Goal: Information Seeking & Learning: Learn about a topic

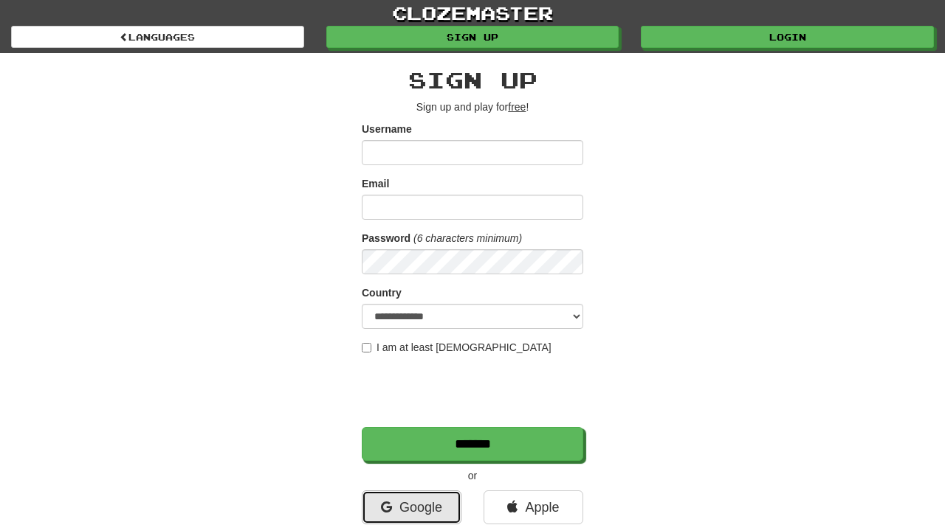
click at [428, 508] on link "Google" at bounding box center [412, 508] width 100 height 34
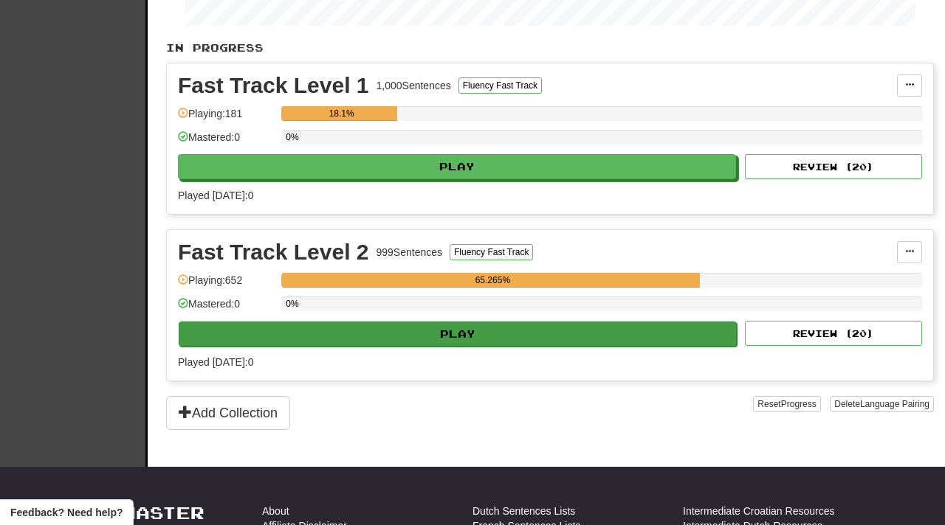
scroll to position [280, 0]
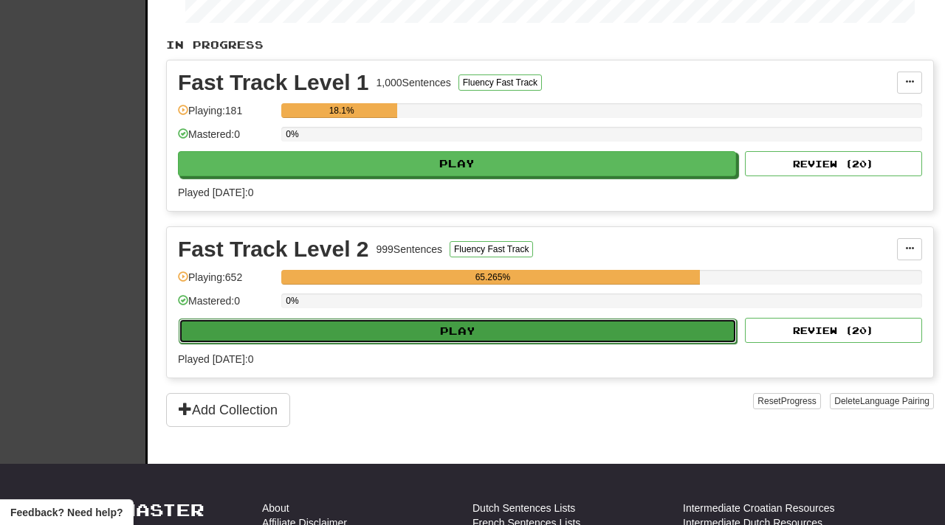
click at [432, 331] on button "Play" at bounding box center [458, 331] width 558 height 25
select select "**"
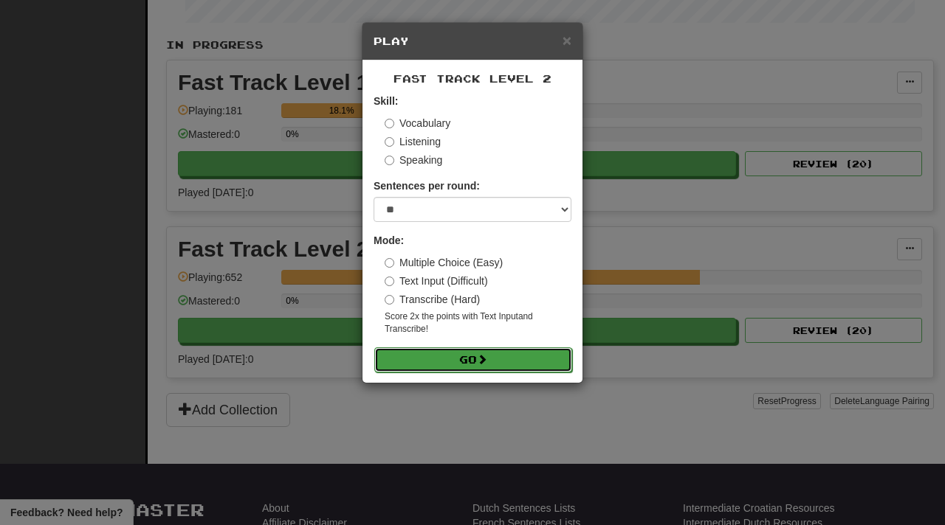
click at [455, 362] on button "Go" at bounding box center [473, 360] width 198 height 25
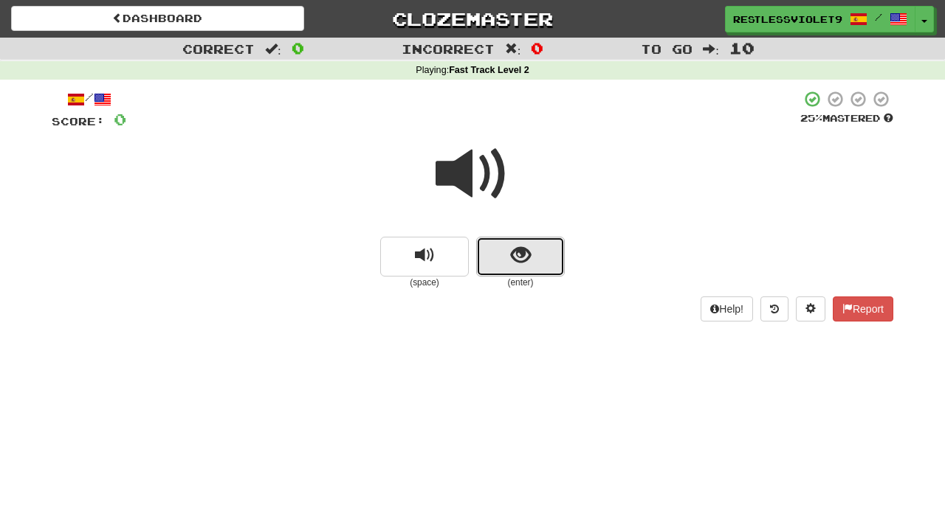
click at [526, 263] on span "show sentence" at bounding box center [521, 256] width 20 height 20
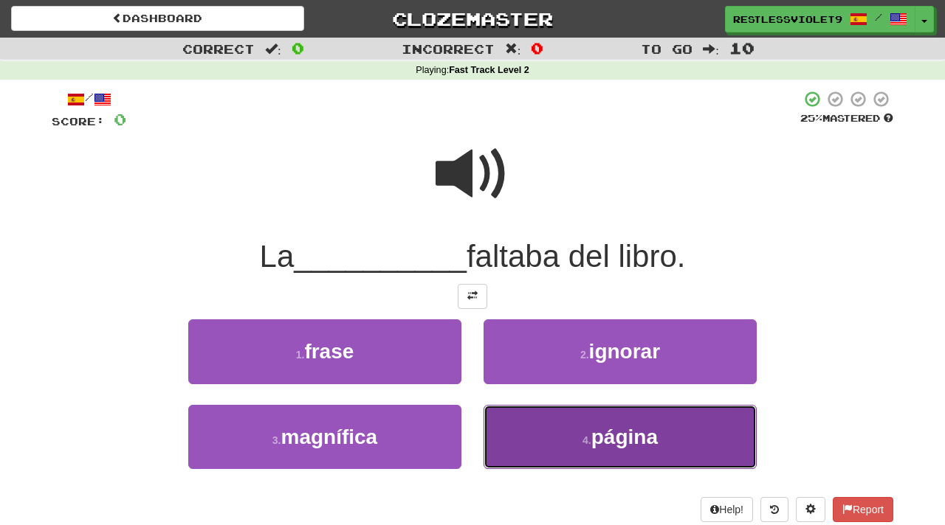
click at [616, 446] on span "página" at bounding box center [624, 437] width 66 height 23
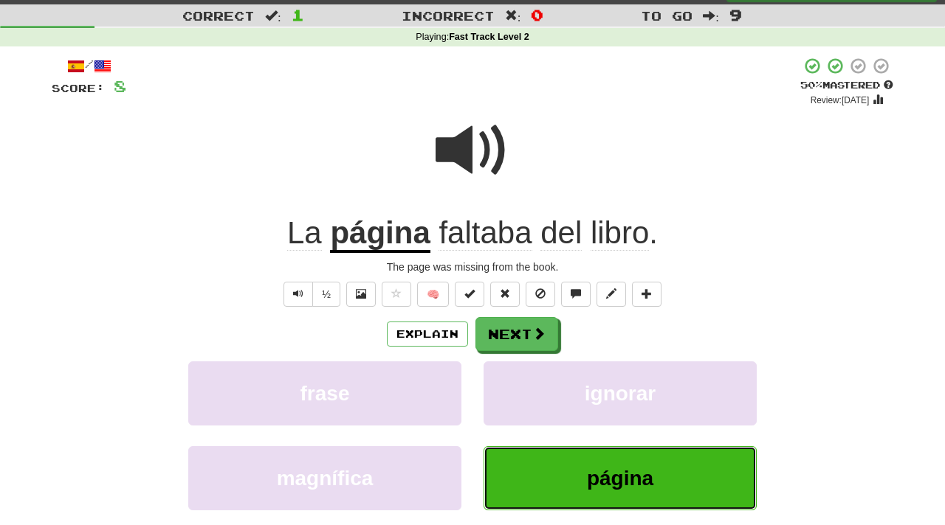
scroll to position [34, 0]
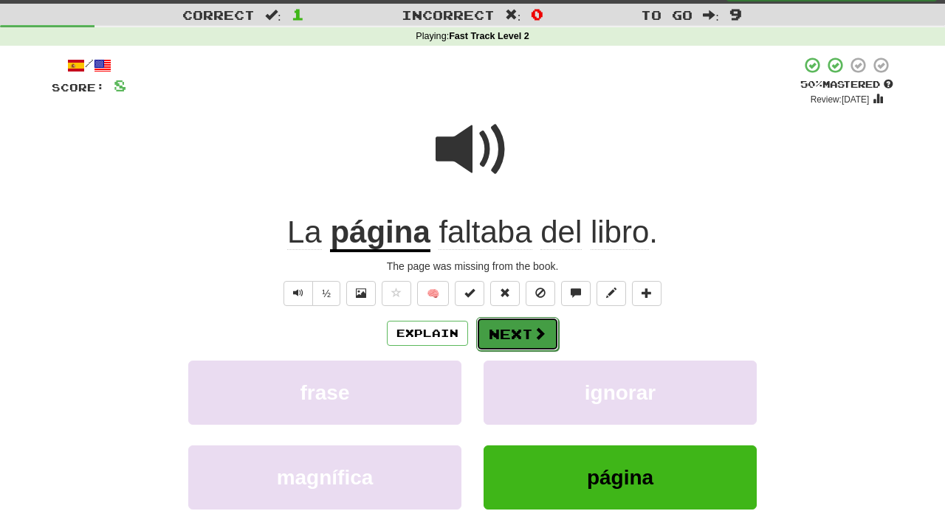
click at [528, 341] on button "Next" at bounding box center [517, 334] width 83 height 34
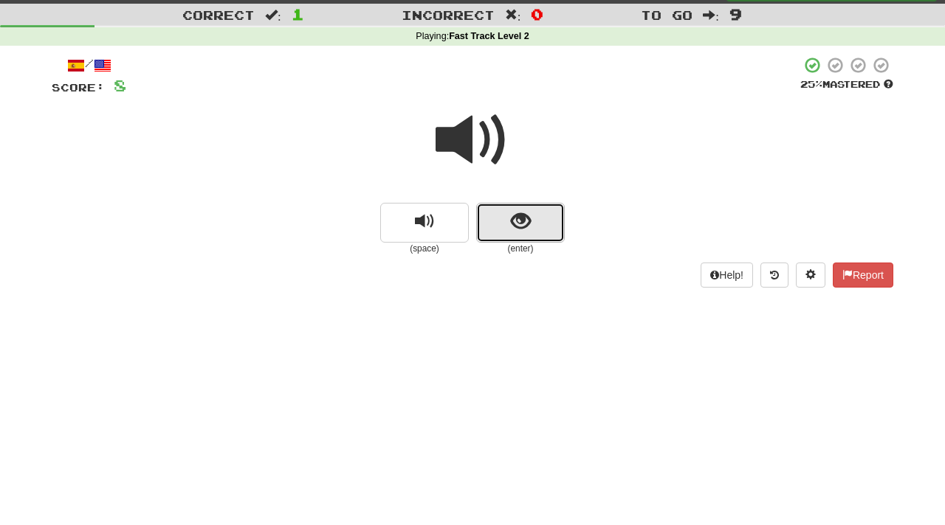
click at [517, 229] on span "show sentence" at bounding box center [521, 222] width 20 height 20
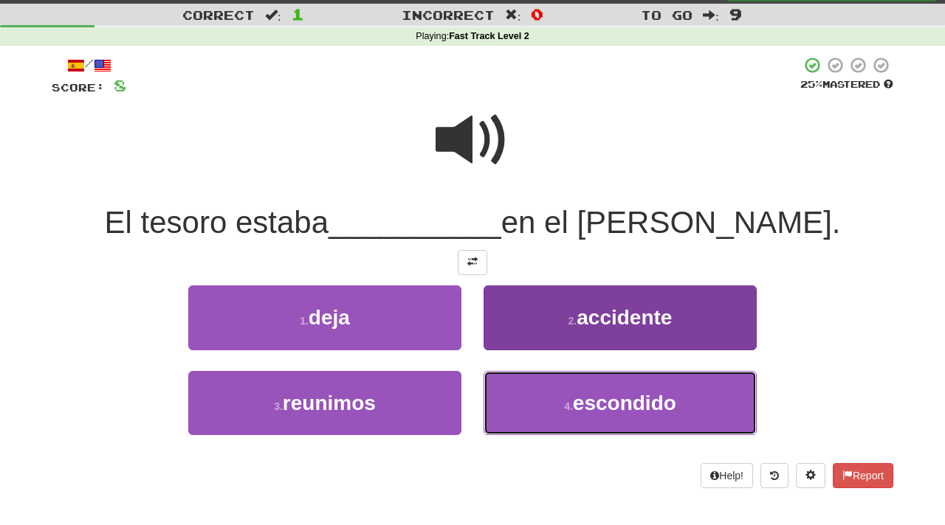
click at [609, 407] on span "escondido" at bounding box center [624, 403] width 103 height 23
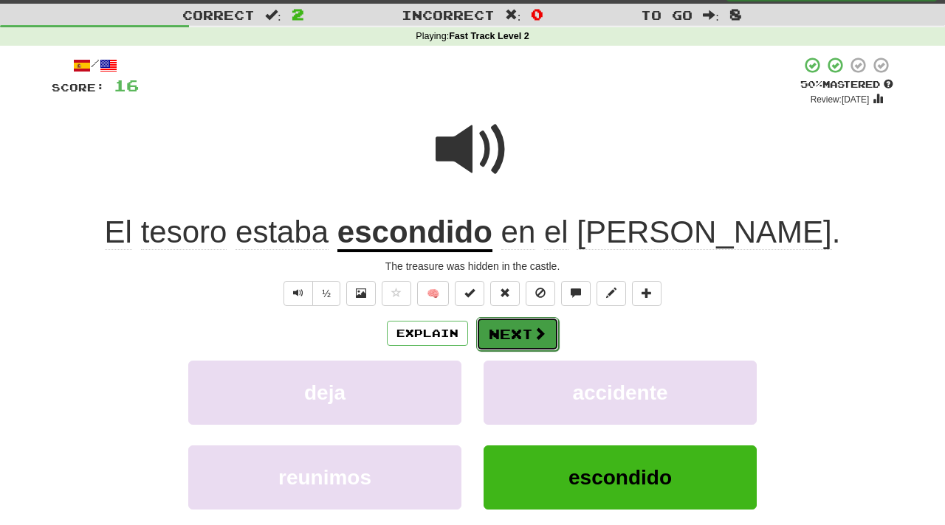
click at [522, 340] on button "Next" at bounding box center [517, 334] width 83 height 34
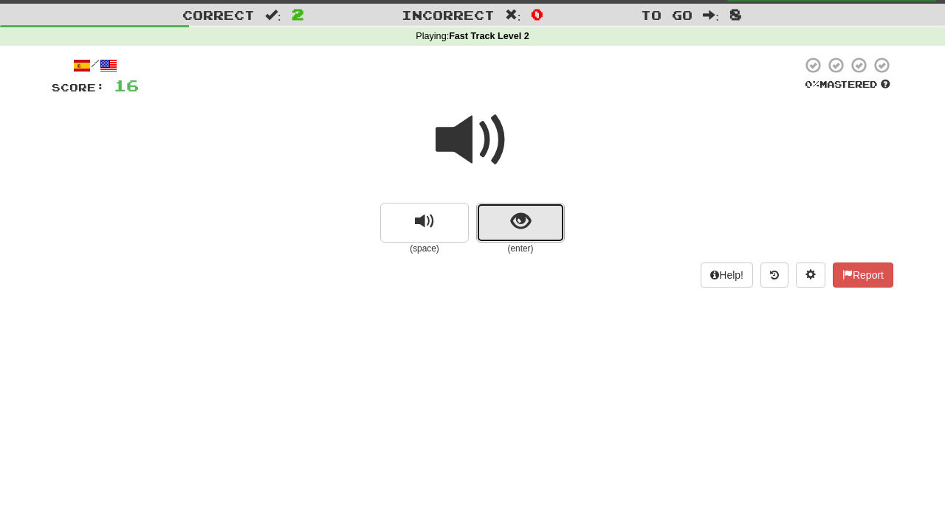
click at [523, 217] on span "show sentence" at bounding box center [521, 222] width 20 height 20
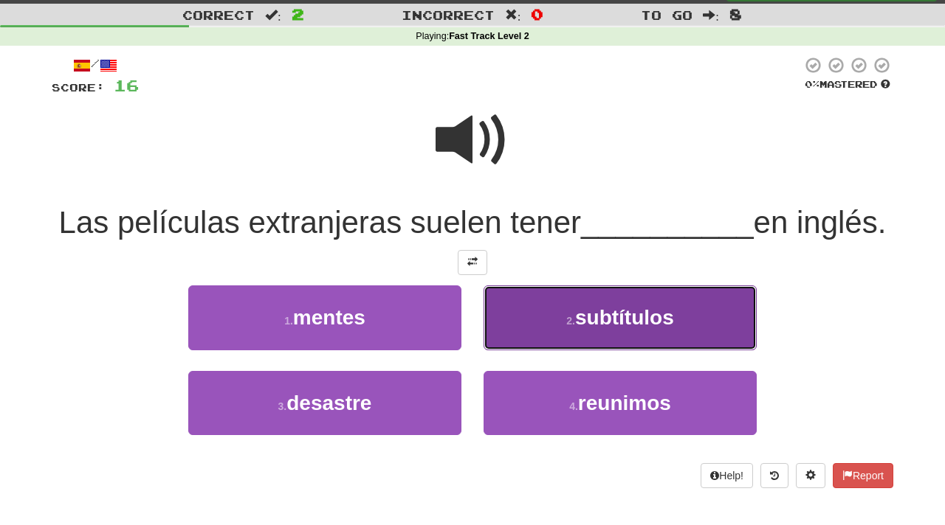
click at [616, 323] on span "subtítulos" at bounding box center [624, 317] width 99 height 23
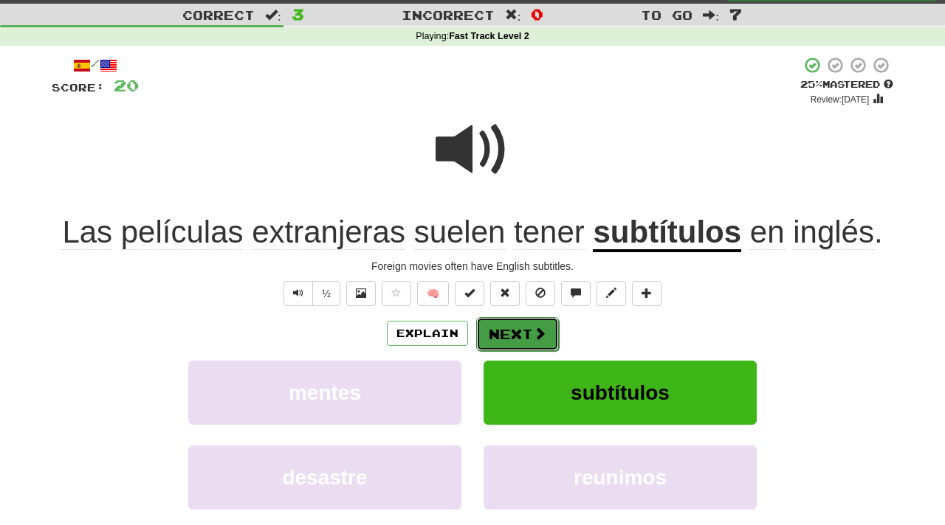
click at [510, 335] on button "Next" at bounding box center [517, 334] width 83 height 34
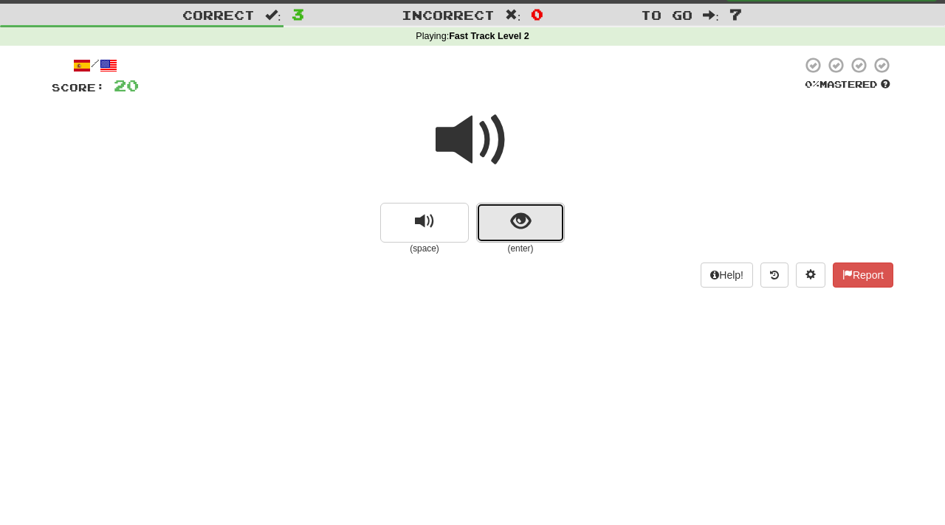
click at [511, 224] on span "show sentence" at bounding box center [521, 222] width 20 height 20
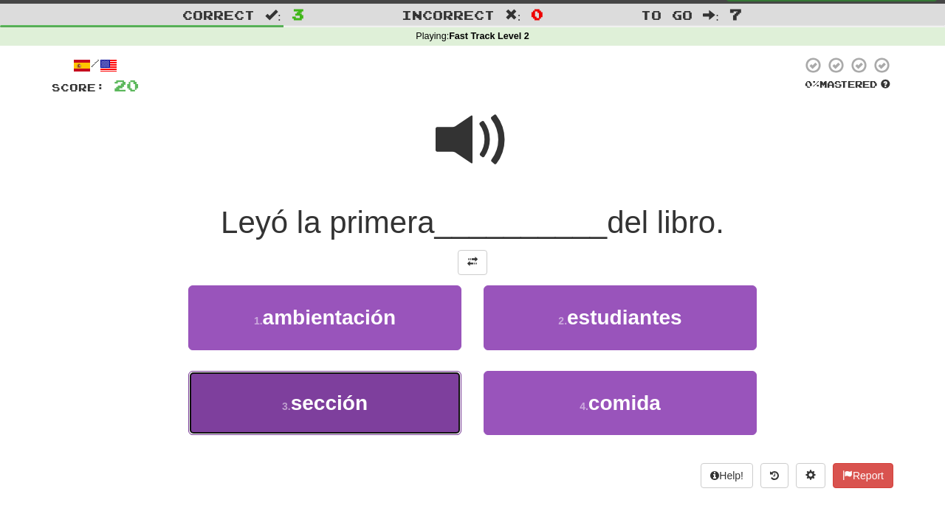
click at [341, 414] on span "sección" at bounding box center [329, 403] width 77 height 23
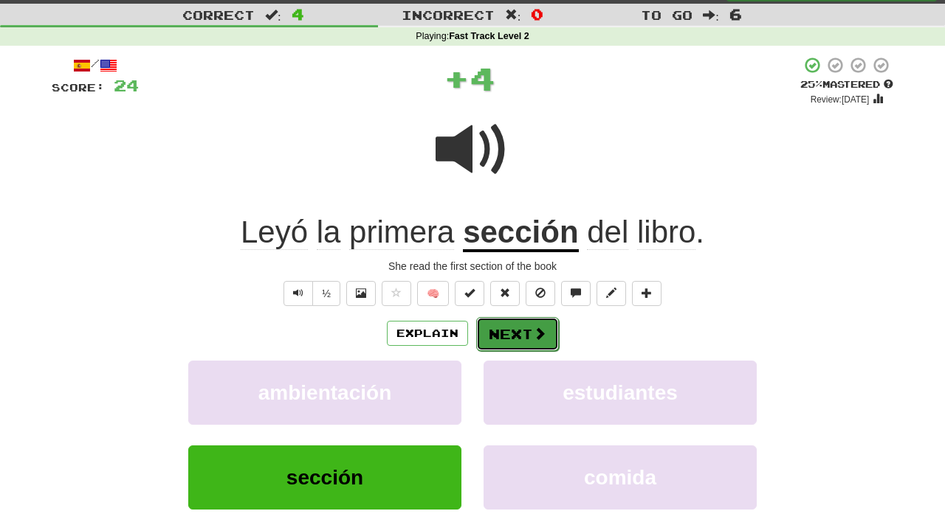
click at [523, 334] on button "Next" at bounding box center [517, 334] width 83 height 34
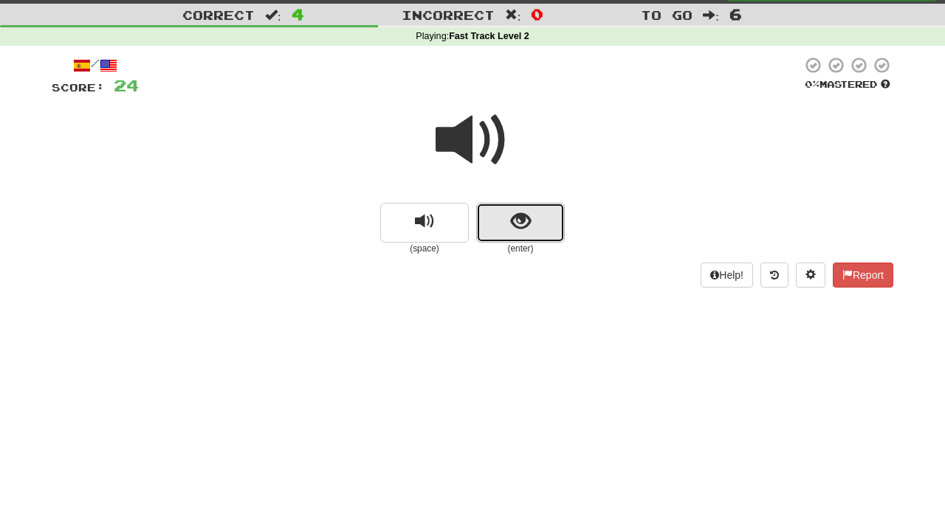
click at [528, 228] on span "show sentence" at bounding box center [521, 222] width 20 height 20
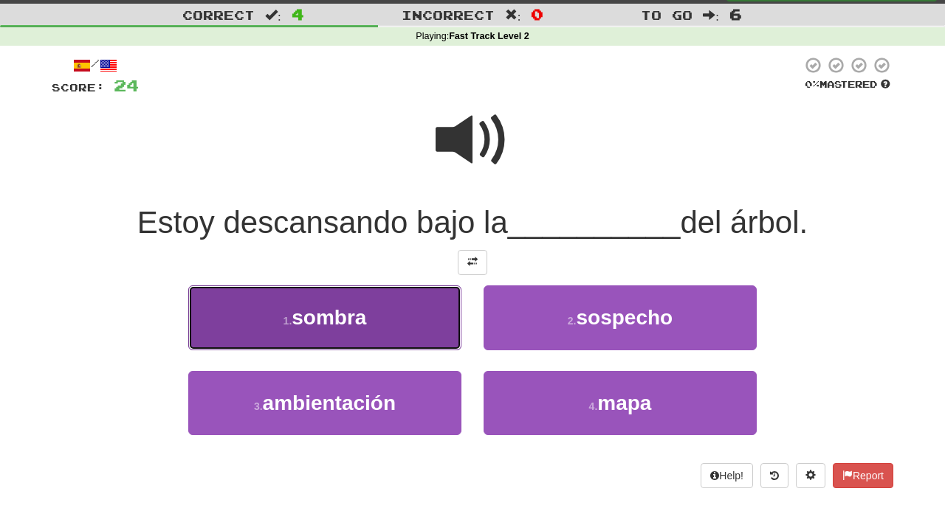
click at [362, 327] on span "sombra" at bounding box center [329, 317] width 75 height 23
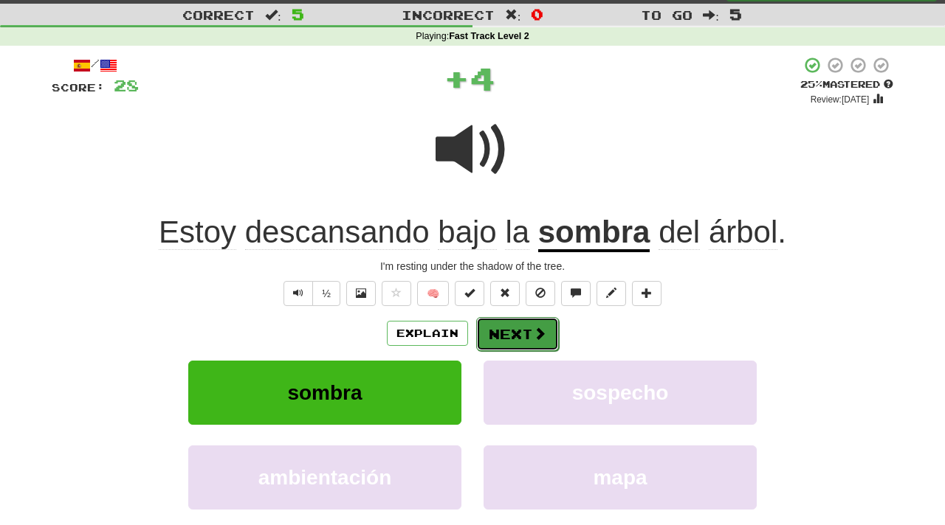
click at [521, 337] on button "Next" at bounding box center [517, 334] width 83 height 34
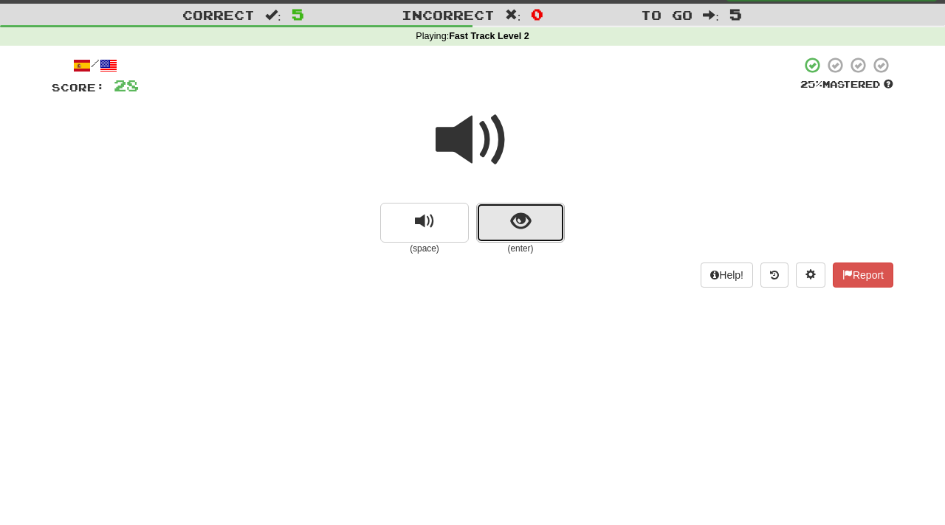
click at [528, 227] on span "show sentence" at bounding box center [521, 222] width 20 height 20
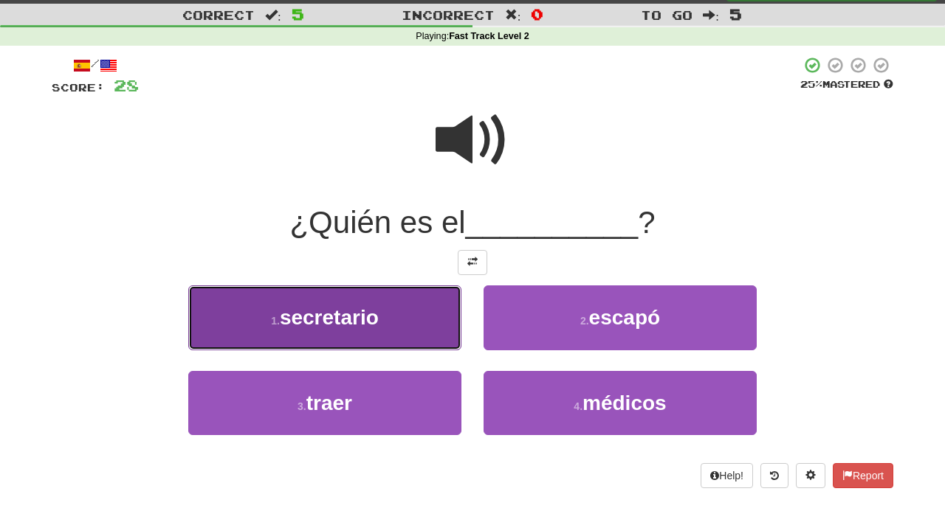
click at [383, 329] on button "1 . secretario" at bounding box center [324, 318] width 273 height 64
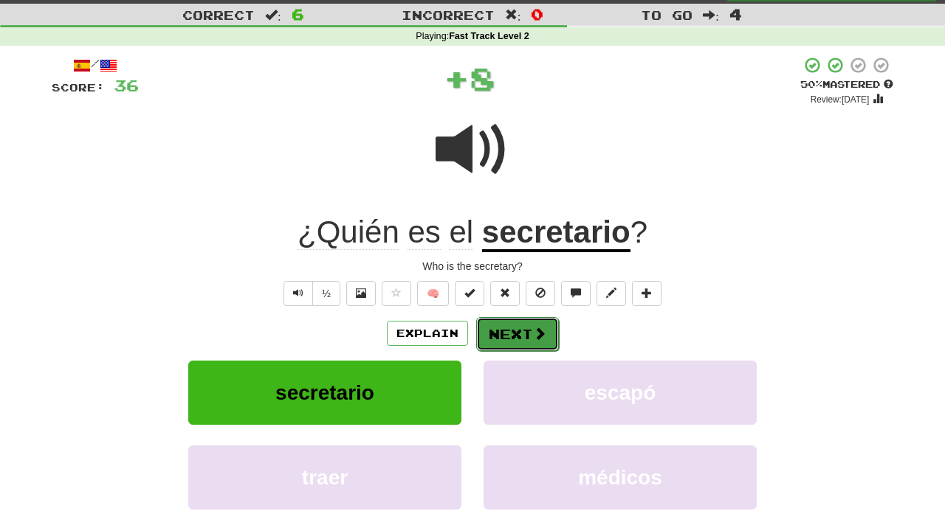
click at [524, 331] on button "Next" at bounding box center [517, 334] width 83 height 34
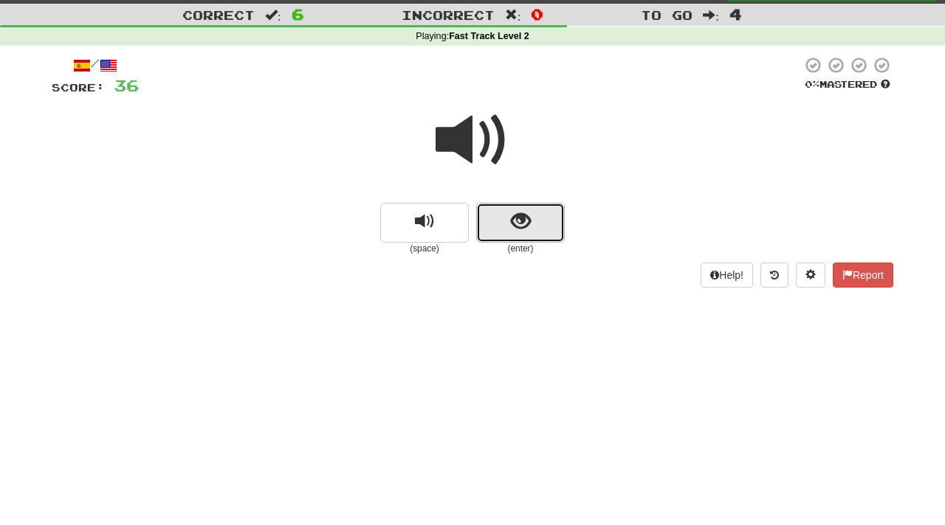
click at [528, 221] on span "show sentence" at bounding box center [521, 222] width 20 height 20
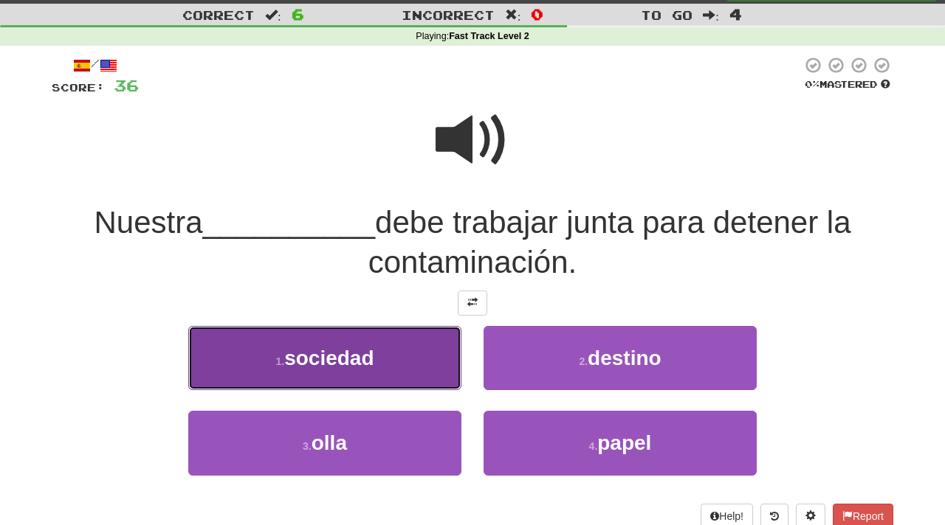
click at [378, 368] on button "1 . sociedad" at bounding box center [324, 358] width 273 height 64
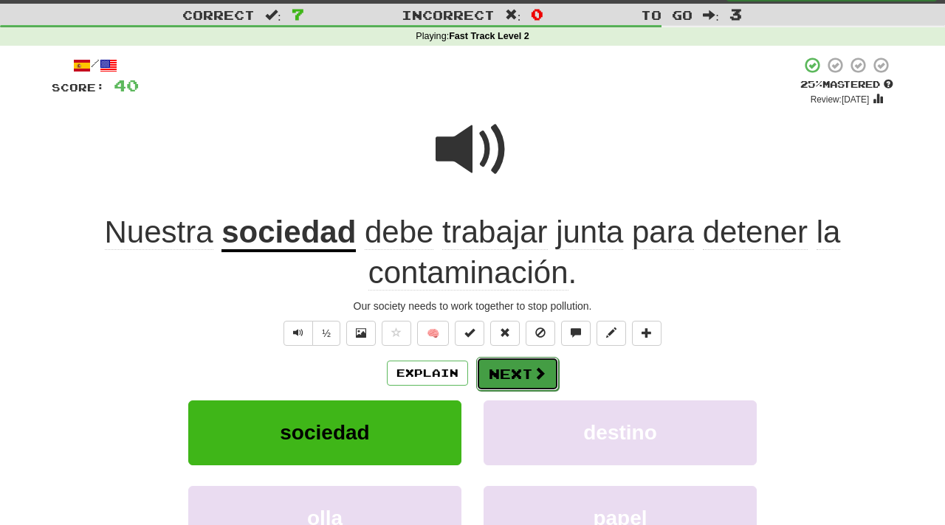
click at [517, 372] on button "Next" at bounding box center [517, 374] width 83 height 34
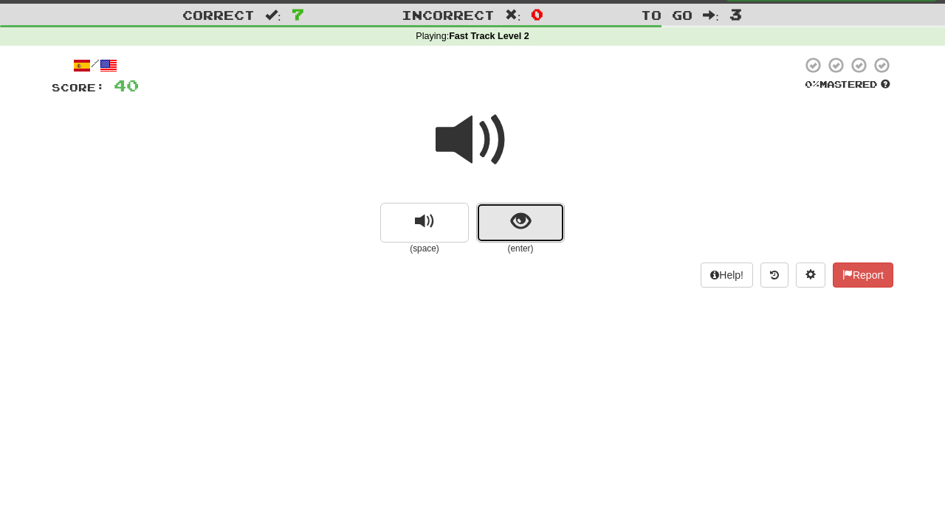
click at [534, 220] on button "show sentence" at bounding box center [520, 223] width 89 height 40
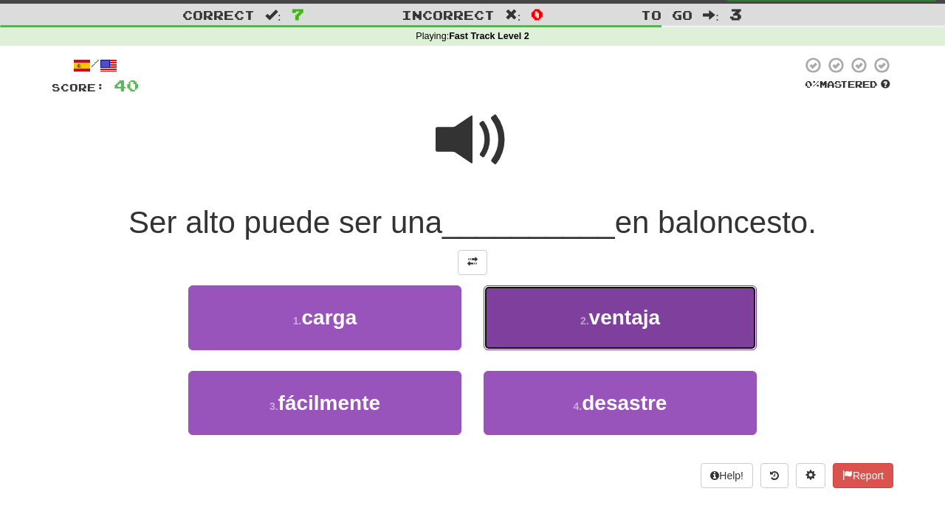
click at [626, 331] on button "2 . ventaja" at bounding box center [619, 318] width 273 height 64
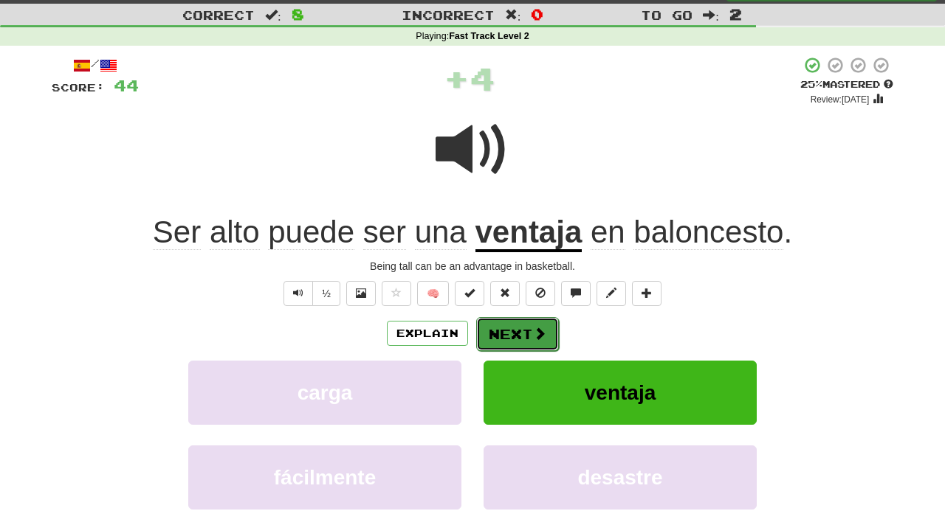
click at [523, 336] on button "Next" at bounding box center [517, 334] width 83 height 34
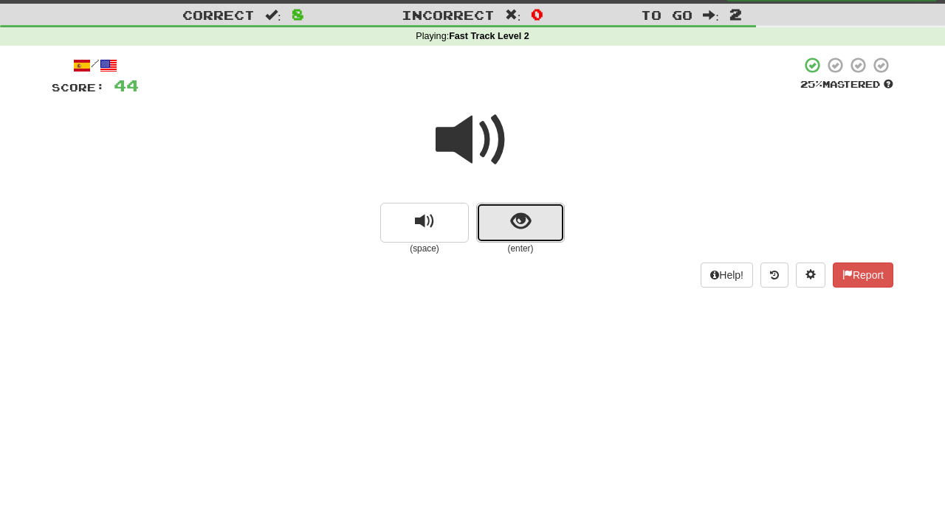
click at [529, 225] on span "show sentence" at bounding box center [521, 222] width 20 height 20
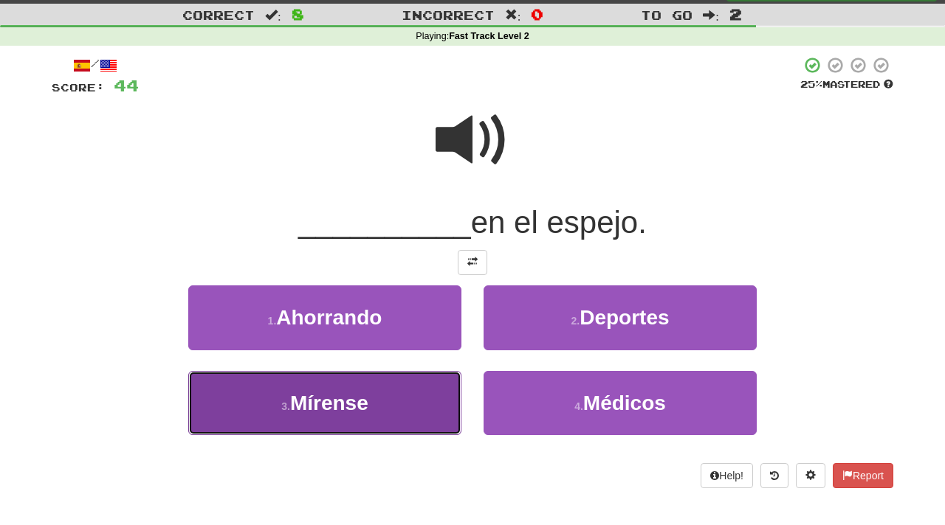
click at [359, 410] on span "Mírense" at bounding box center [329, 403] width 78 height 23
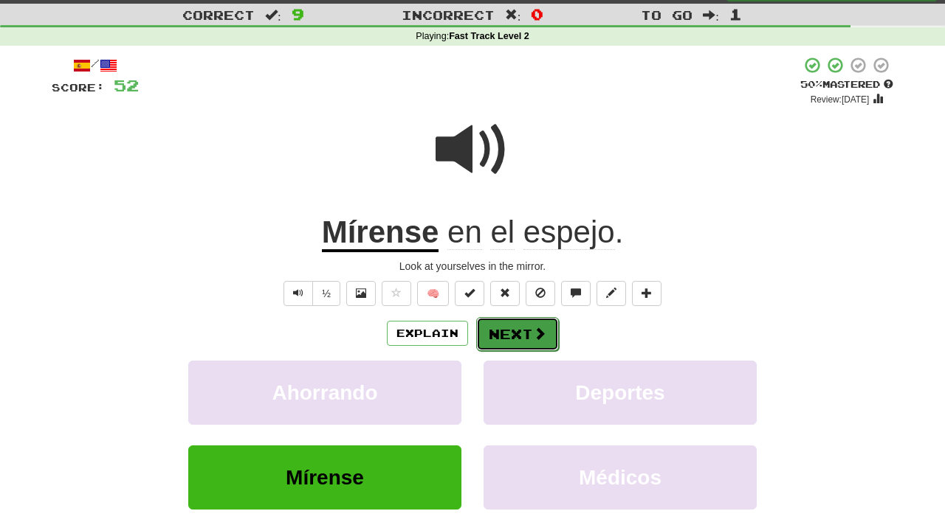
click at [521, 338] on button "Next" at bounding box center [517, 334] width 83 height 34
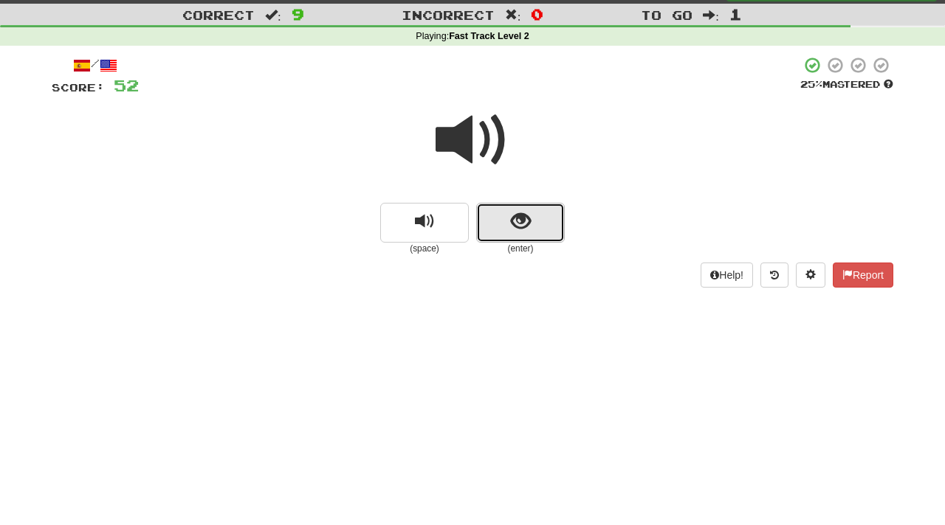
click at [533, 220] on button "show sentence" at bounding box center [520, 223] width 89 height 40
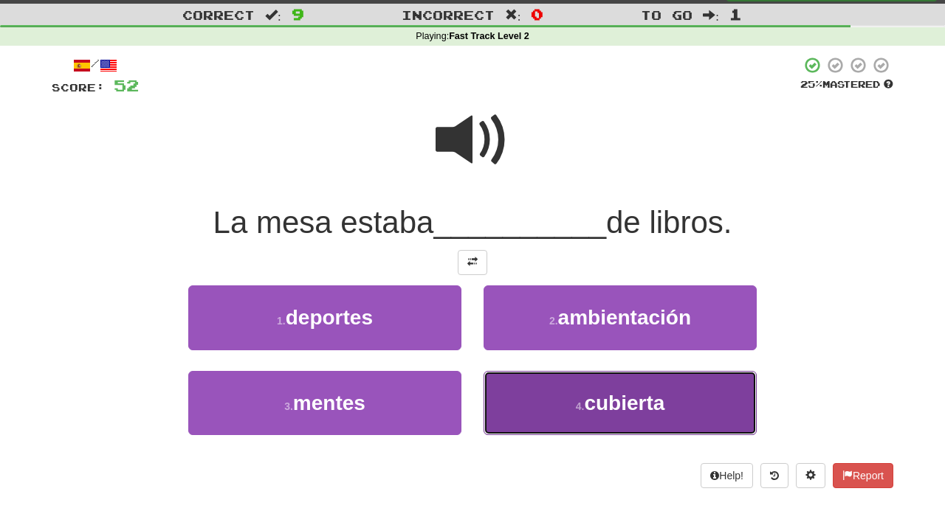
click at [638, 406] on span "cubierta" at bounding box center [624, 403] width 80 height 23
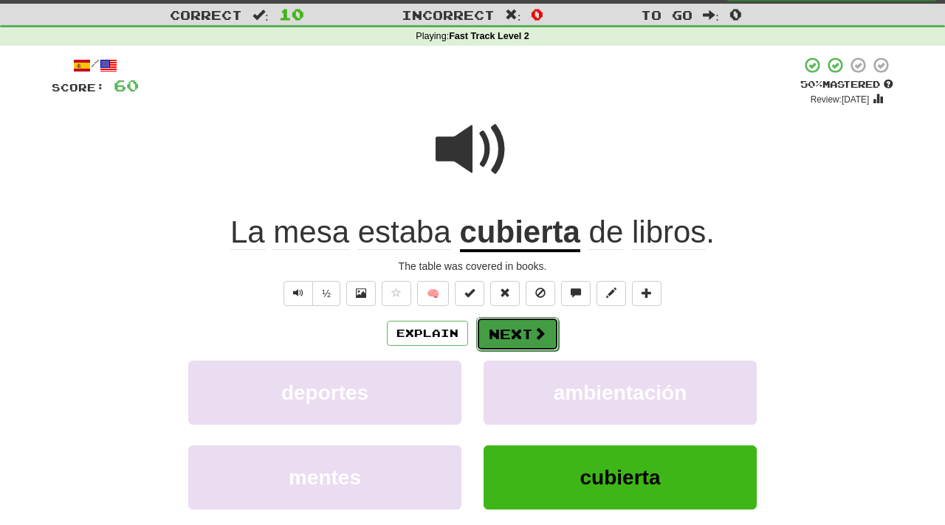
click at [508, 333] on button "Next" at bounding box center [517, 334] width 83 height 34
